Goal: Transaction & Acquisition: Subscribe to service/newsletter

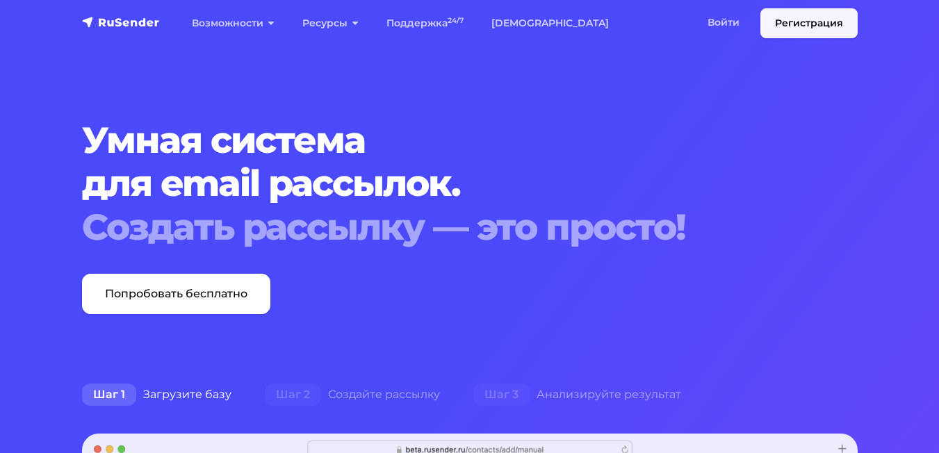
click at [808, 28] on link "Регистрация" at bounding box center [808, 23] width 97 height 30
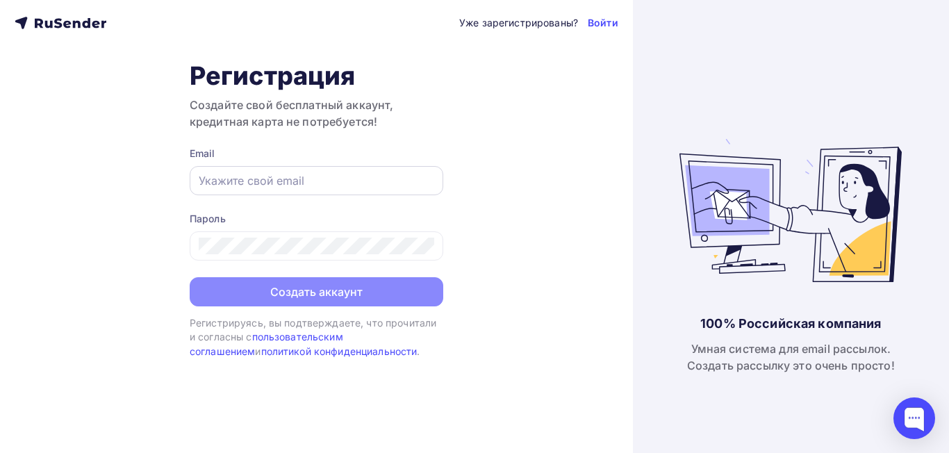
click at [370, 174] on input "text" at bounding box center [316, 180] width 235 height 17
type input "[EMAIL_ADDRESS][DOMAIN_NAME]"
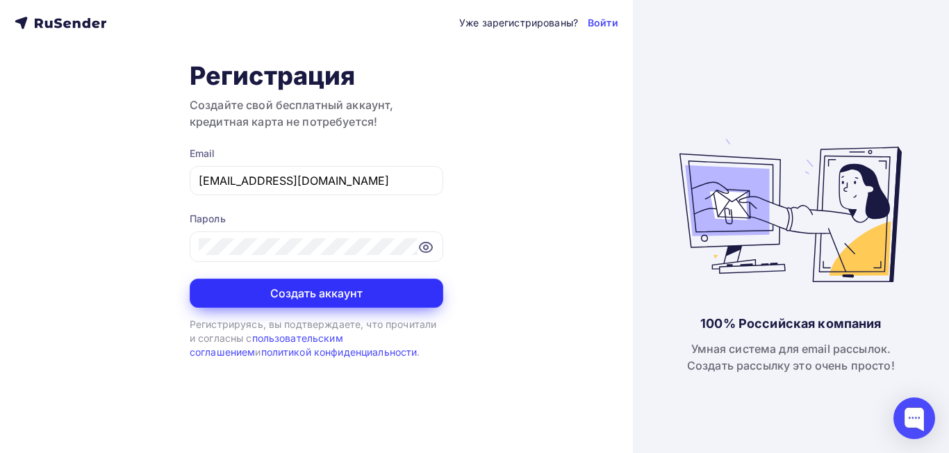
click at [375, 294] on button "Создать аккаунт" at bounding box center [317, 293] width 254 height 29
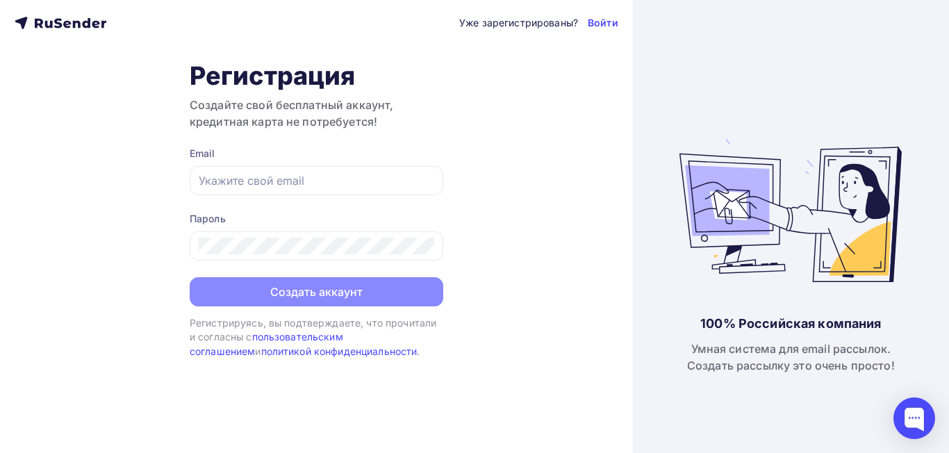
type input "dima@dienesalotti.ru"
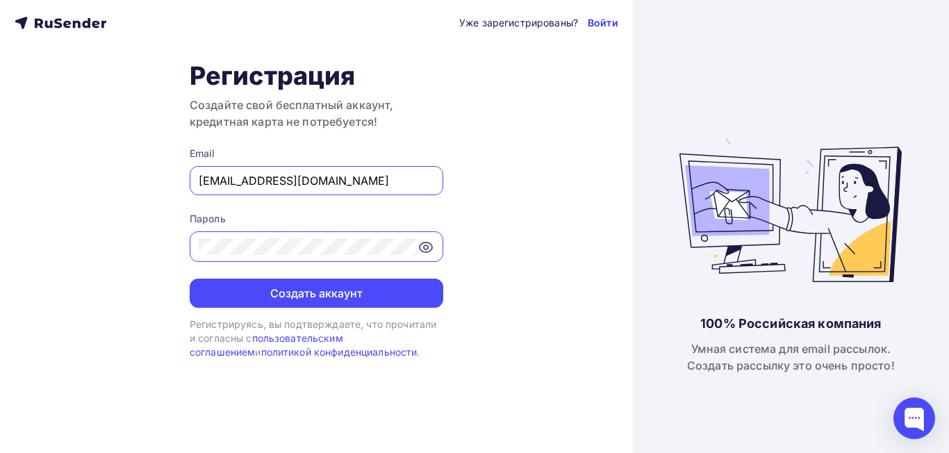
click at [604, 23] on link "Войти" at bounding box center [603, 23] width 31 height 14
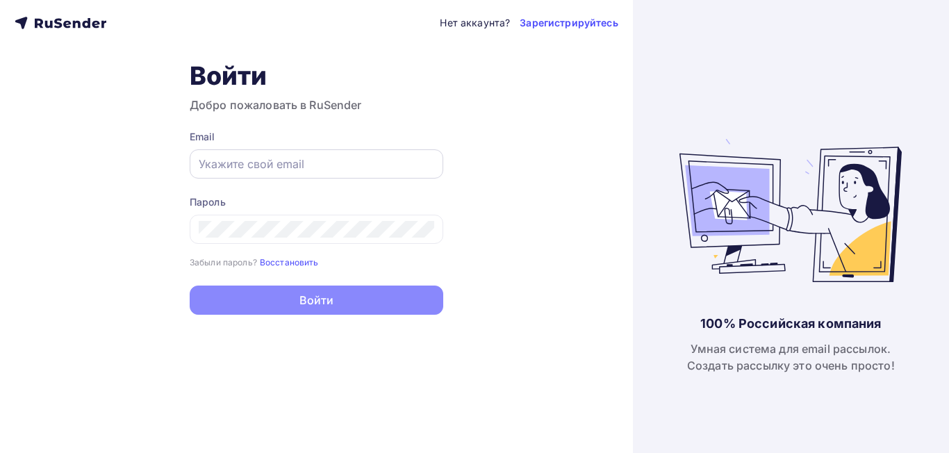
type input "dima@dienesalotti.ru"
click at [299, 168] on input "dima@dienesalotti.ru" at bounding box center [316, 164] width 235 height 17
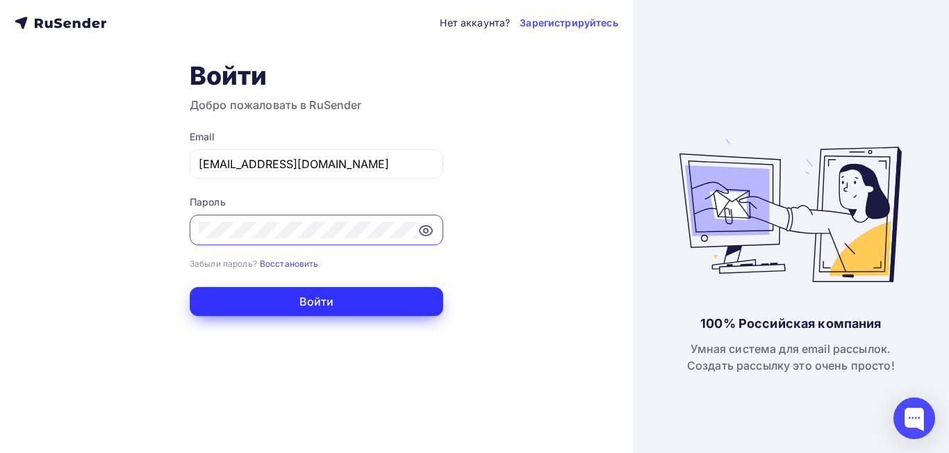
click at [363, 299] on button "Войти" at bounding box center [317, 301] width 254 height 29
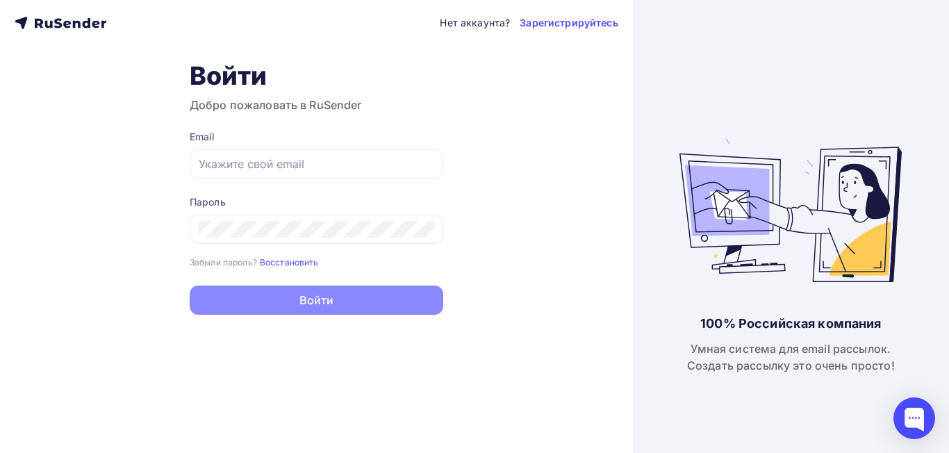
type input "[EMAIL_ADDRESS][DOMAIN_NAME]"
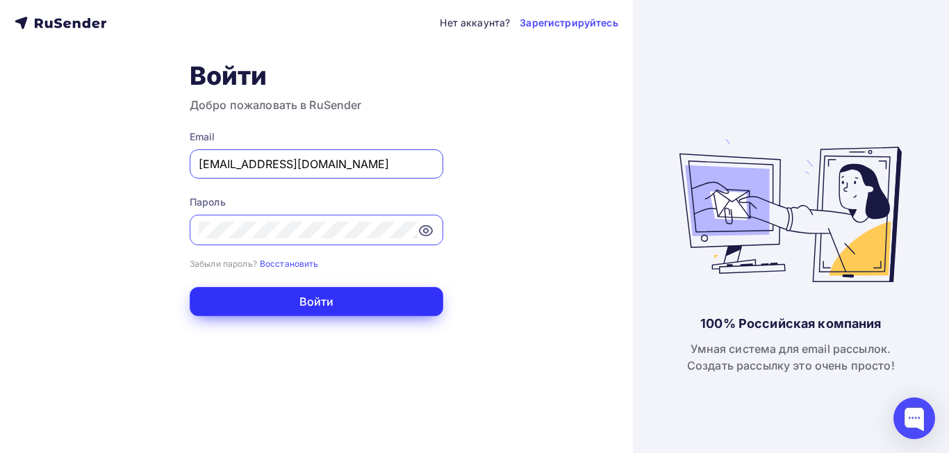
click at [357, 304] on button "Войти" at bounding box center [317, 301] width 254 height 29
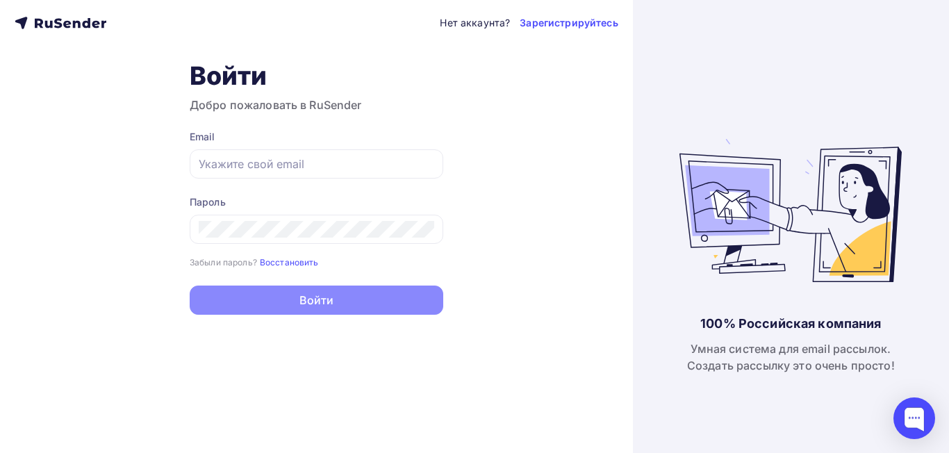
type input "[EMAIL_ADDRESS][DOMAIN_NAME]"
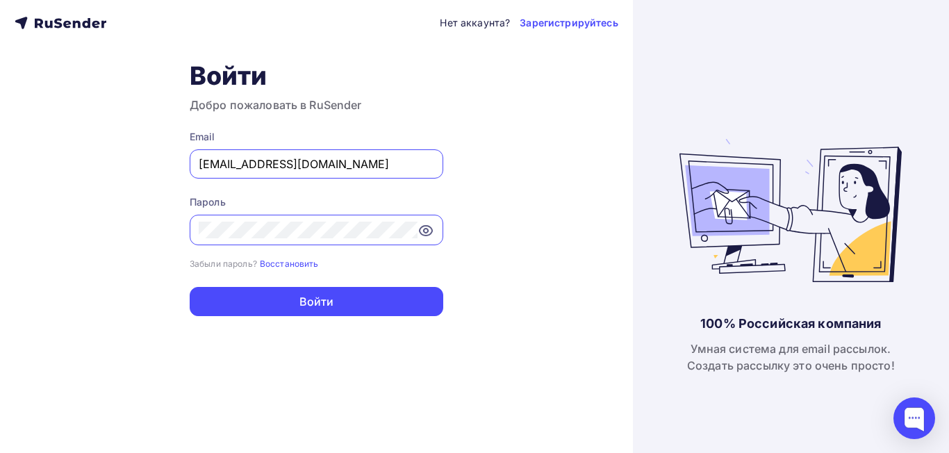
click at [479, 415] on div "Нет аккаунта? Зарегистрируйтесь Войти Добро пожаловать в RuSender Email dima@di…" at bounding box center [316, 226] width 633 height 453
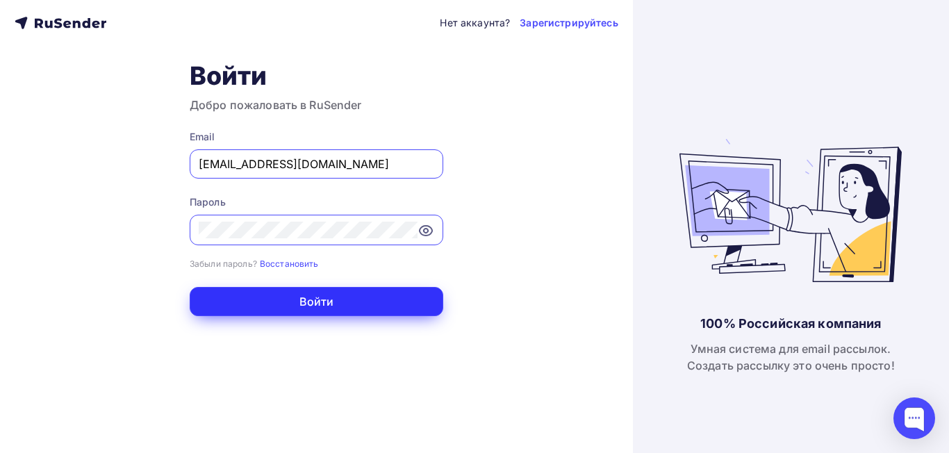
click at [408, 302] on button "Войти" at bounding box center [317, 301] width 254 height 29
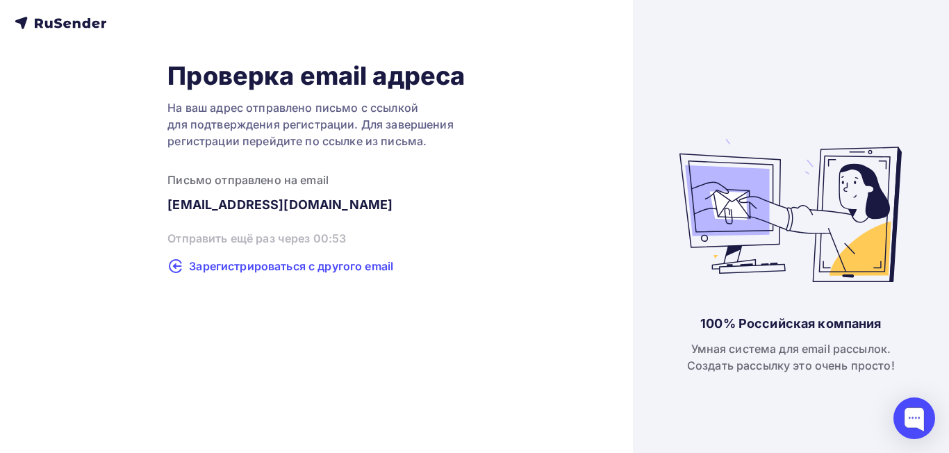
click at [381, 266] on span "Зарегистрироваться с другого email" at bounding box center [291, 266] width 204 height 17
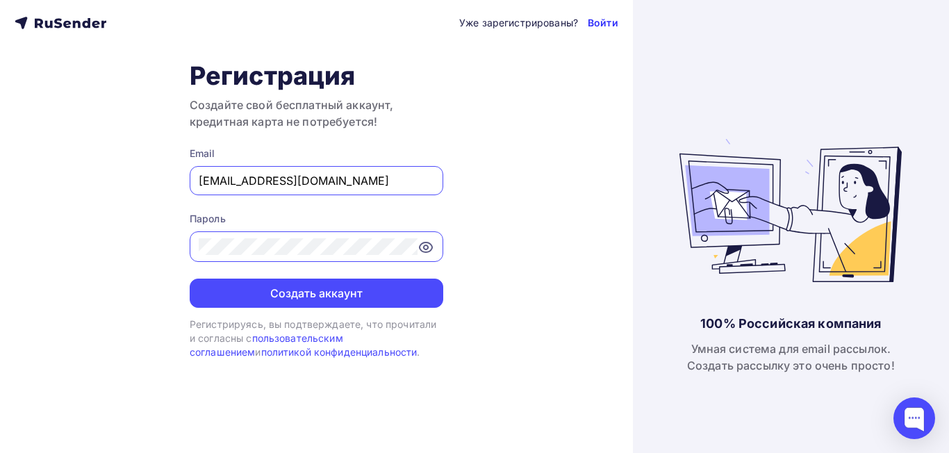
click at [601, 24] on link "Войти" at bounding box center [603, 23] width 31 height 14
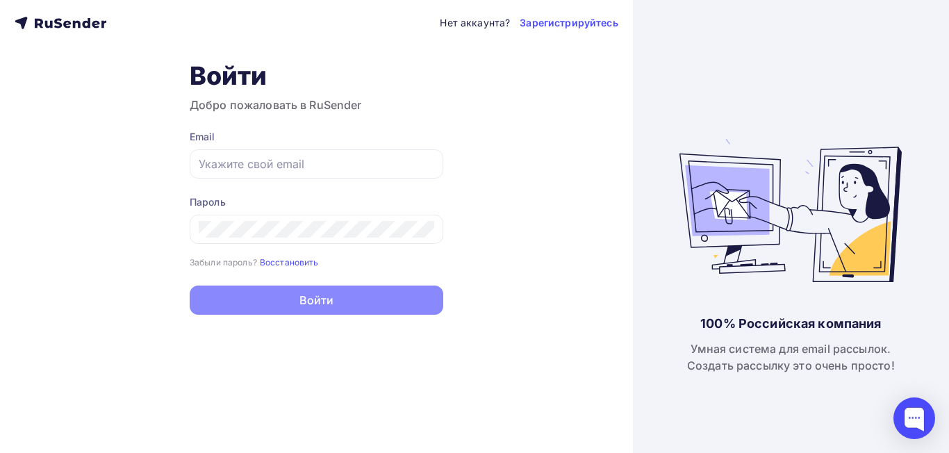
type input "[EMAIL_ADDRESS][DOMAIN_NAME]"
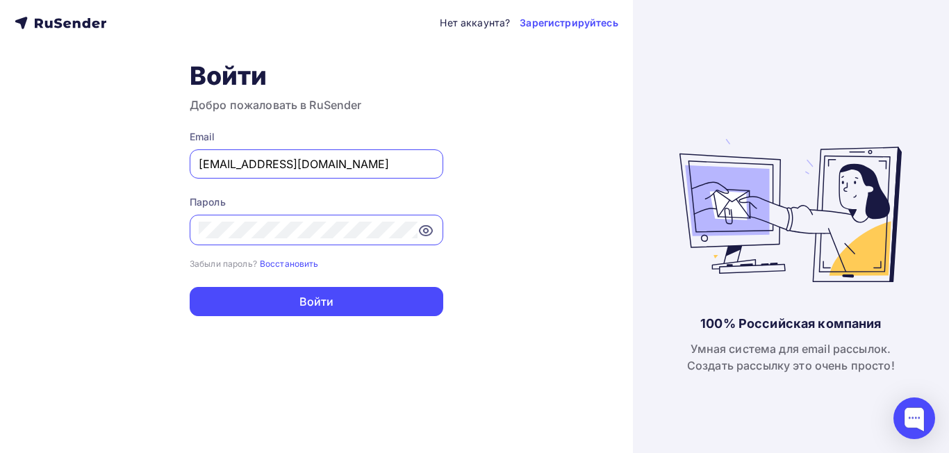
click at [317, 358] on div "Нет аккаунта? Зарегистрируйтесь Войти Добро пожаловать в RuSender Email dima@di…" at bounding box center [316, 226] width 633 height 453
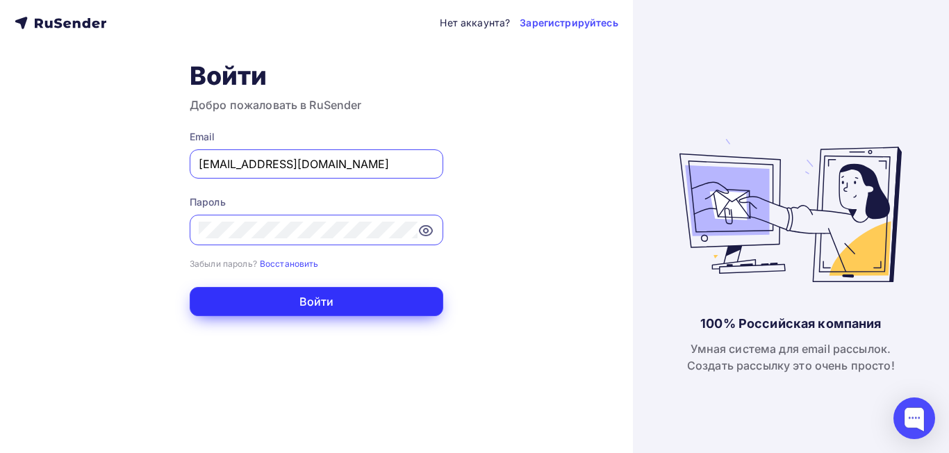
click at [319, 302] on button "Войти" at bounding box center [317, 301] width 254 height 29
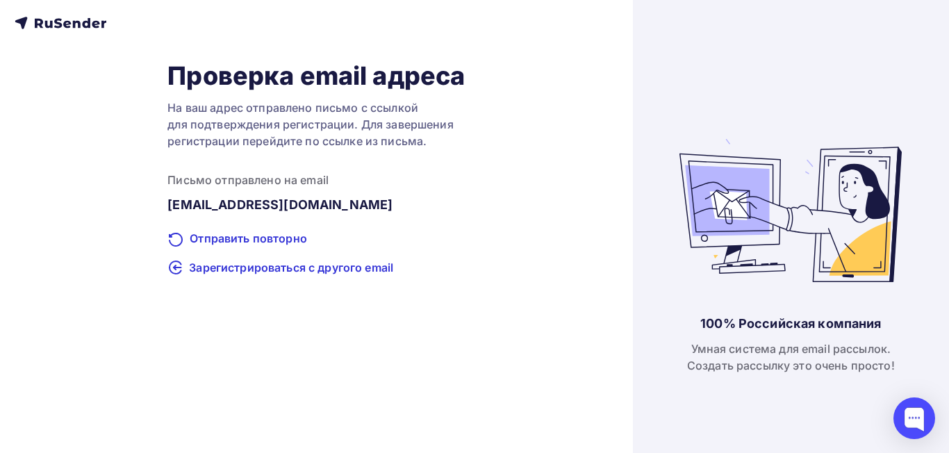
click at [53, 22] on icon at bounding box center [61, 23] width 92 height 17
click at [61, 24] on icon at bounding box center [58, 24] width 8 height 10
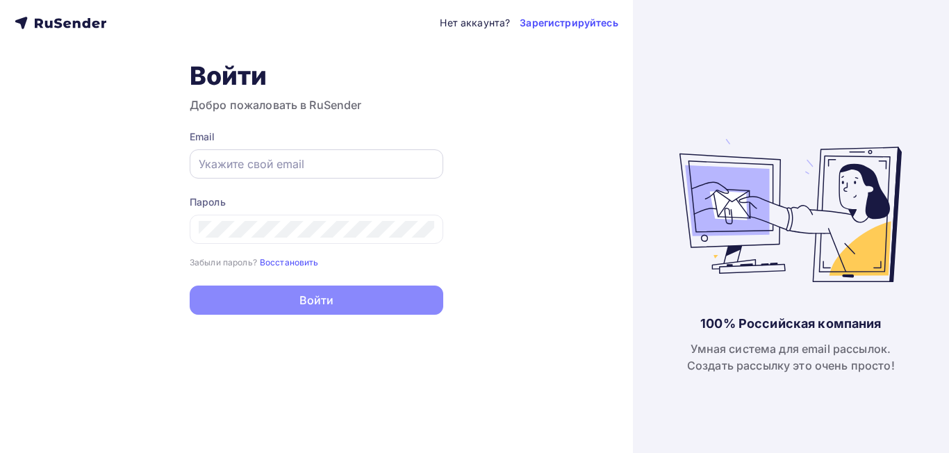
type input "[EMAIL_ADDRESS][DOMAIN_NAME]"
click at [372, 167] on input "dima@dienesalotti.ru" at bounding box center [316, 164] width 235 height 17
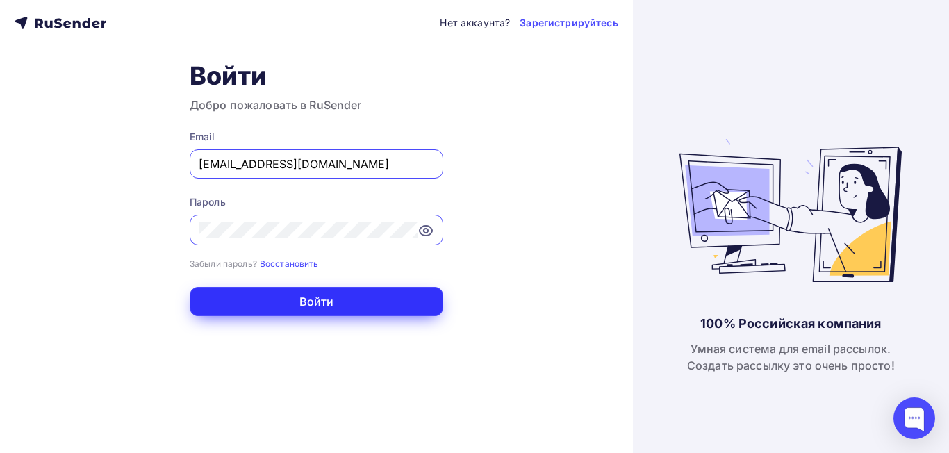
click at [330, 304] on button "Войти" at bounding box center [317, 301] width 254 height 29
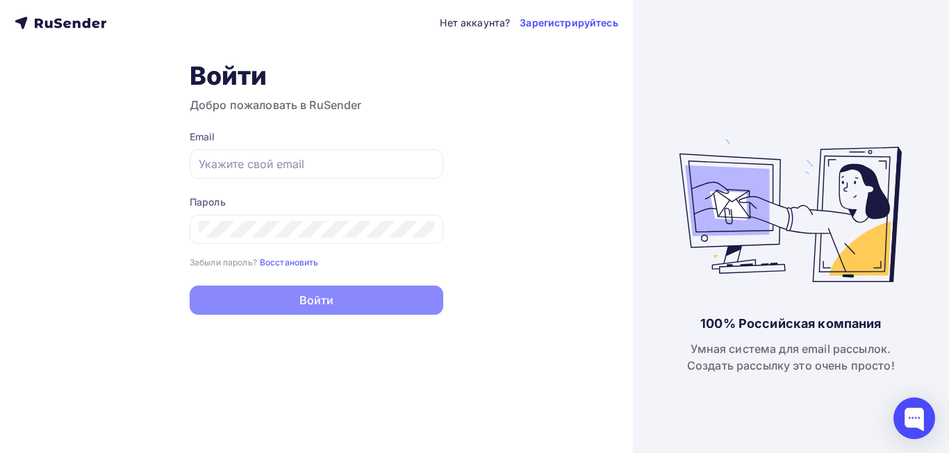
type input "dima@dienesalotti.ru"
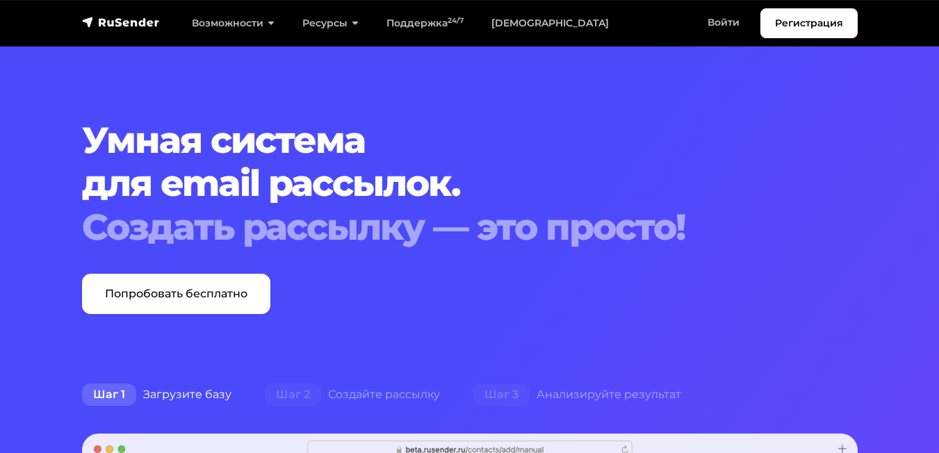
scroll to position [69, 0]
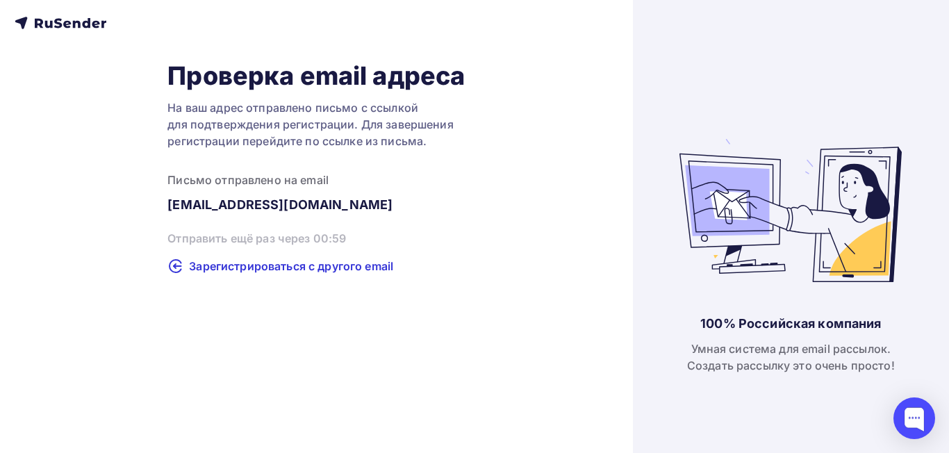
click at [48, 17] on icon at bounding box center [61, 23] width 92 height 17
click at [87, 24] on icon at bounding box center [61, 23] width 92 height 17
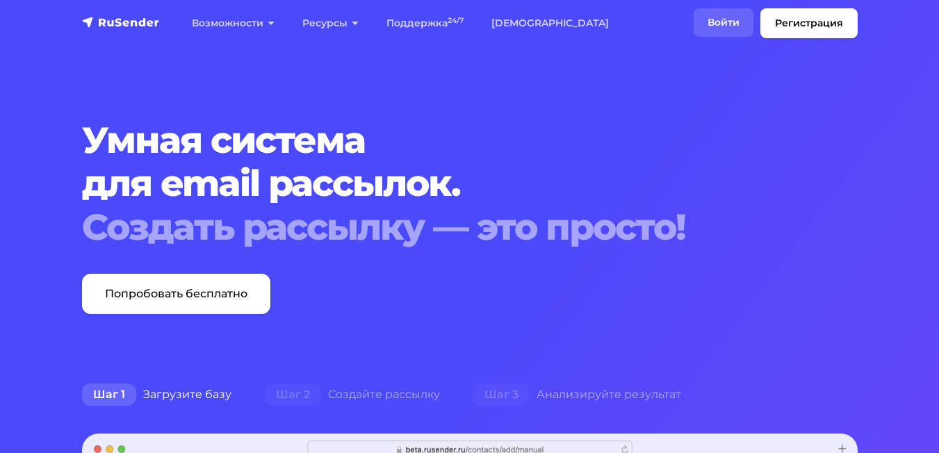
click at [727, 20] on link "Войти" at bounding box center [723, 22] width 60 height 28
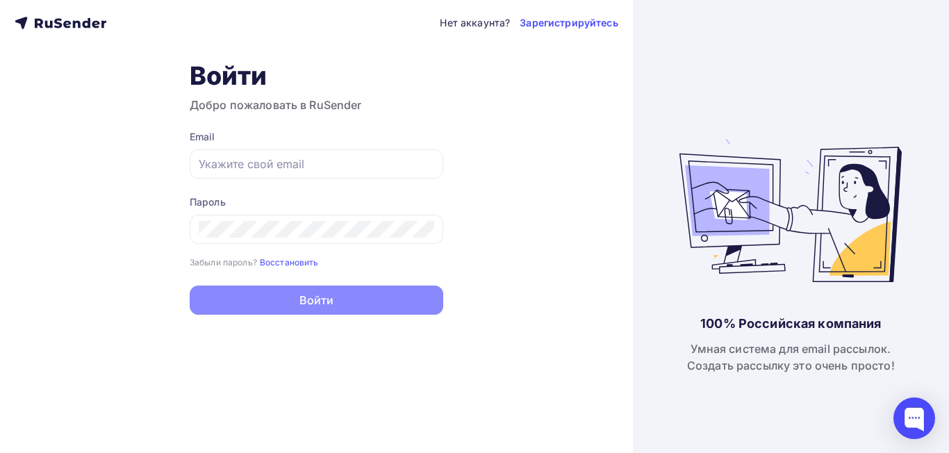
type input "[EMAIL_ADDRESS][DOMAIN_NAME]"
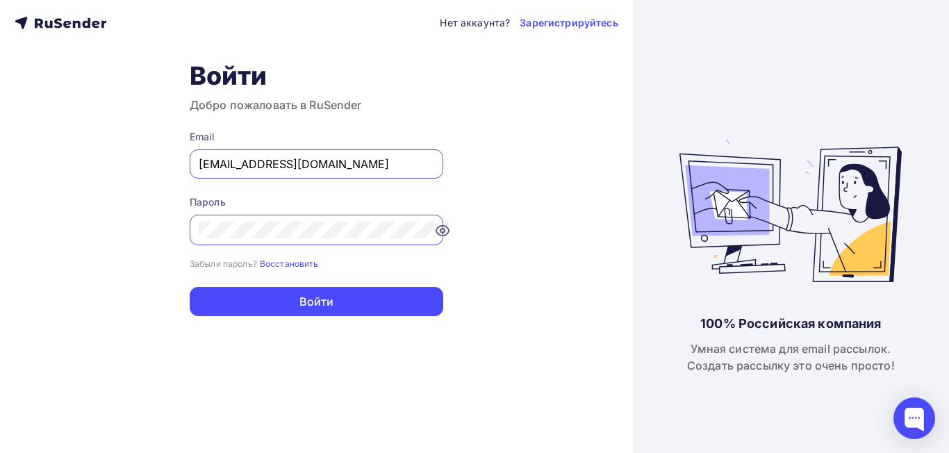
click at [432, 260] on div "Забыли пароль? Восстановить" at bounding box center [317, 263] width 254 height 14
click at [429, 239] on div at bounding box center [317, 230] width 254 height 31
click at [427, 231] on icon at bounding box center [426, 231] width 4 height 4
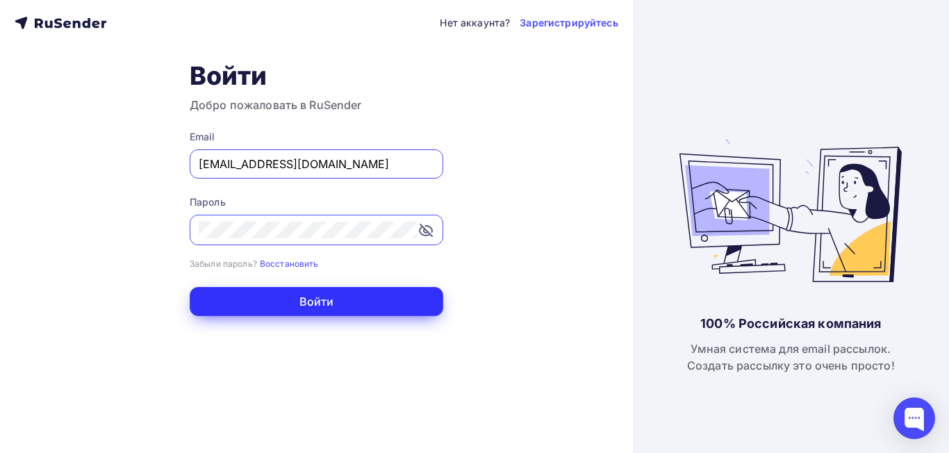
click at [384, 300] on button "Войти" at bounding box center [317, 301] width 254 height 29
